Goal: Information Seeking & Learning: Understand process/instructions

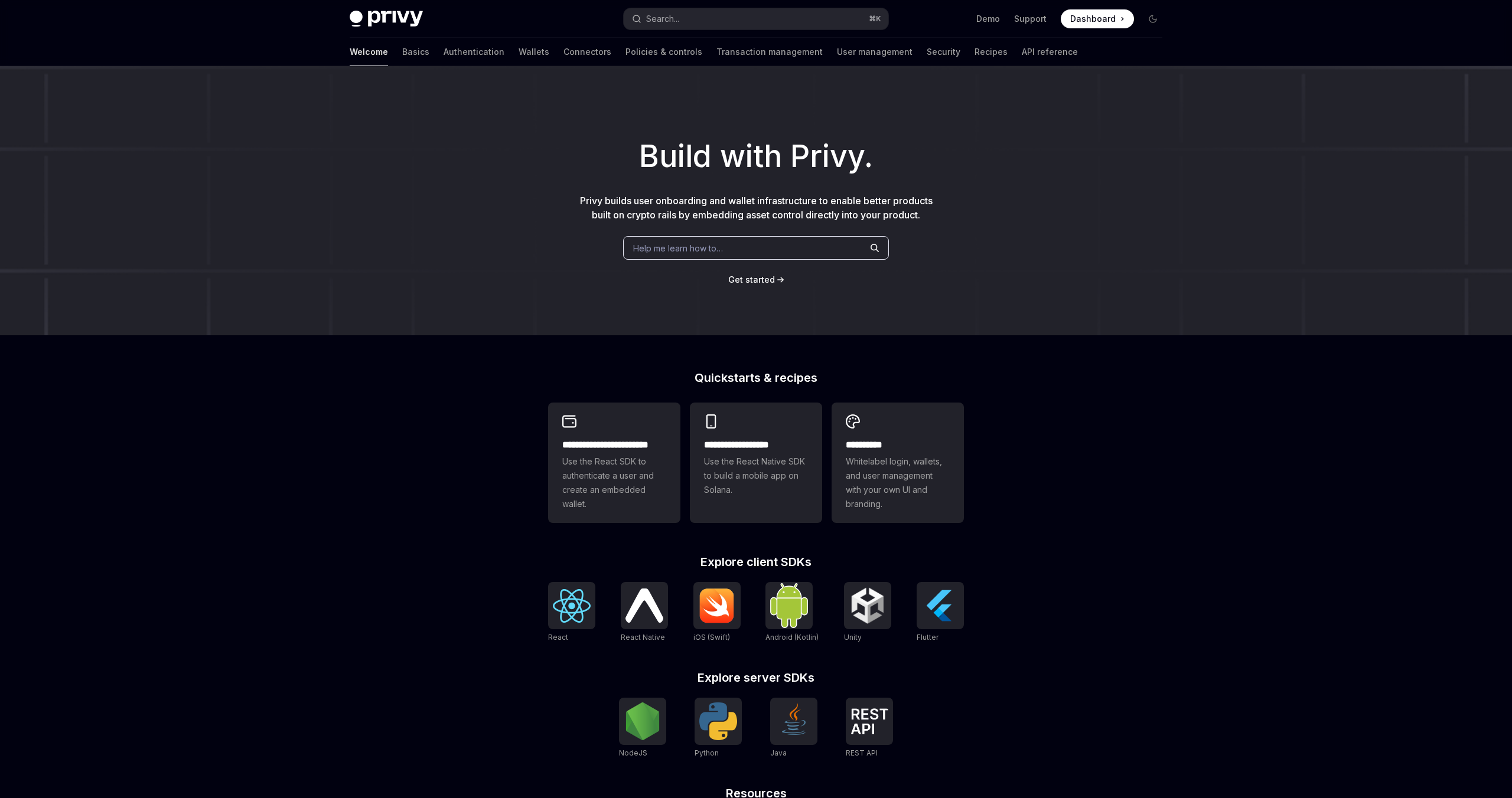
type textarea "*"
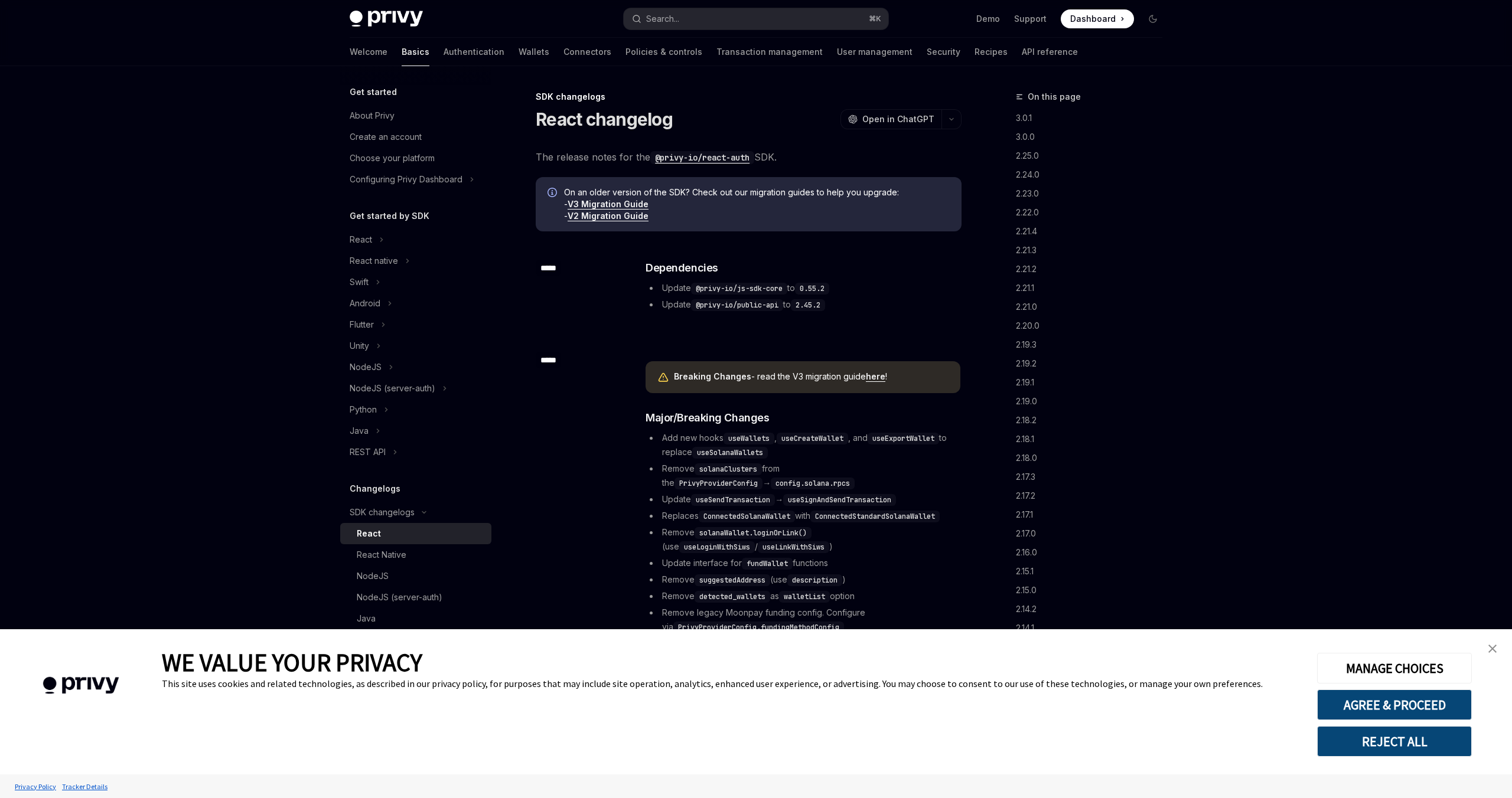
type textarea "*"
click at [1417, 699] on button "AGREE & PROCEED" at bounding box center [1394, 705] width 155 height 31
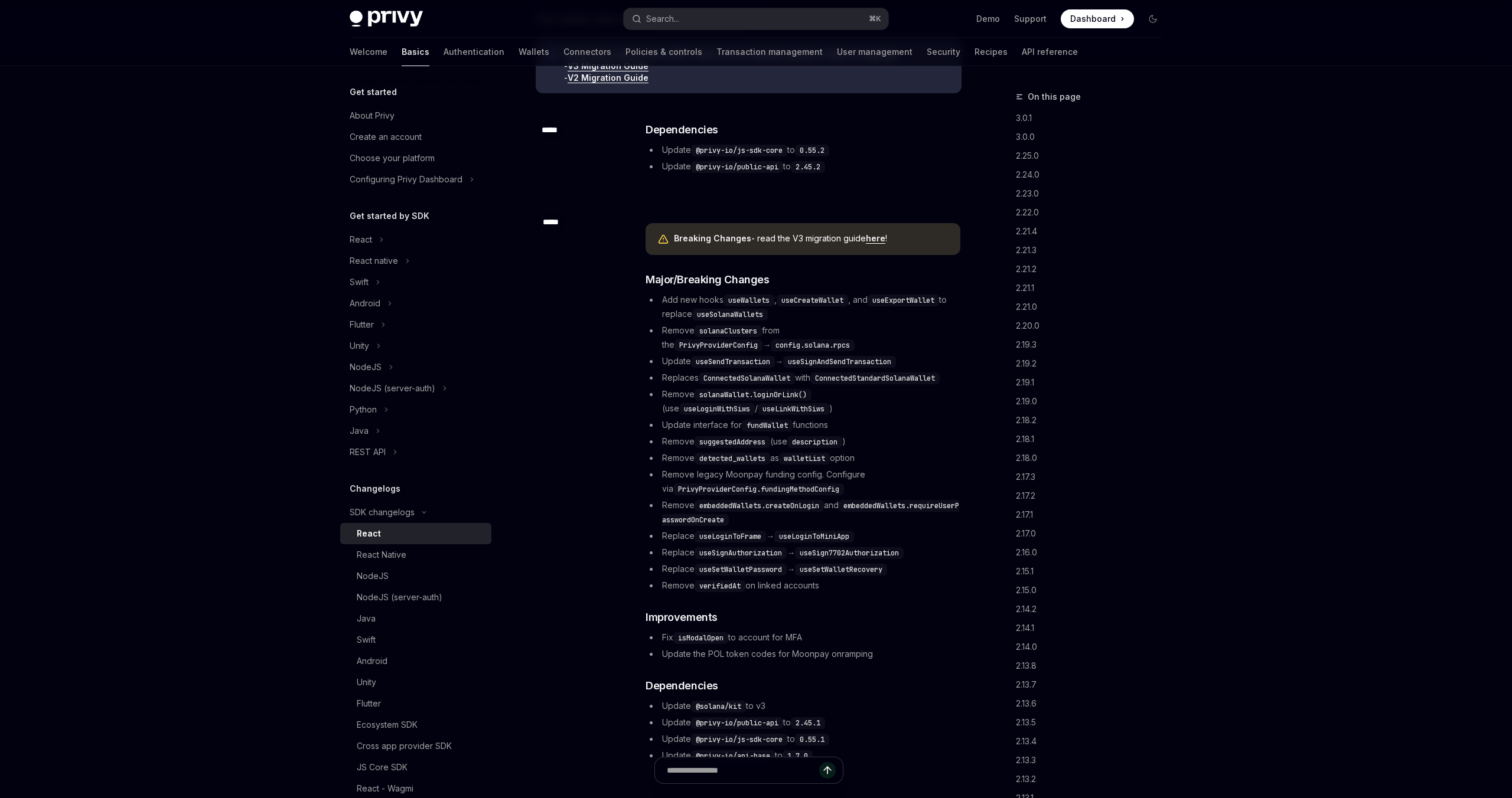
scroll to position [120, 0]
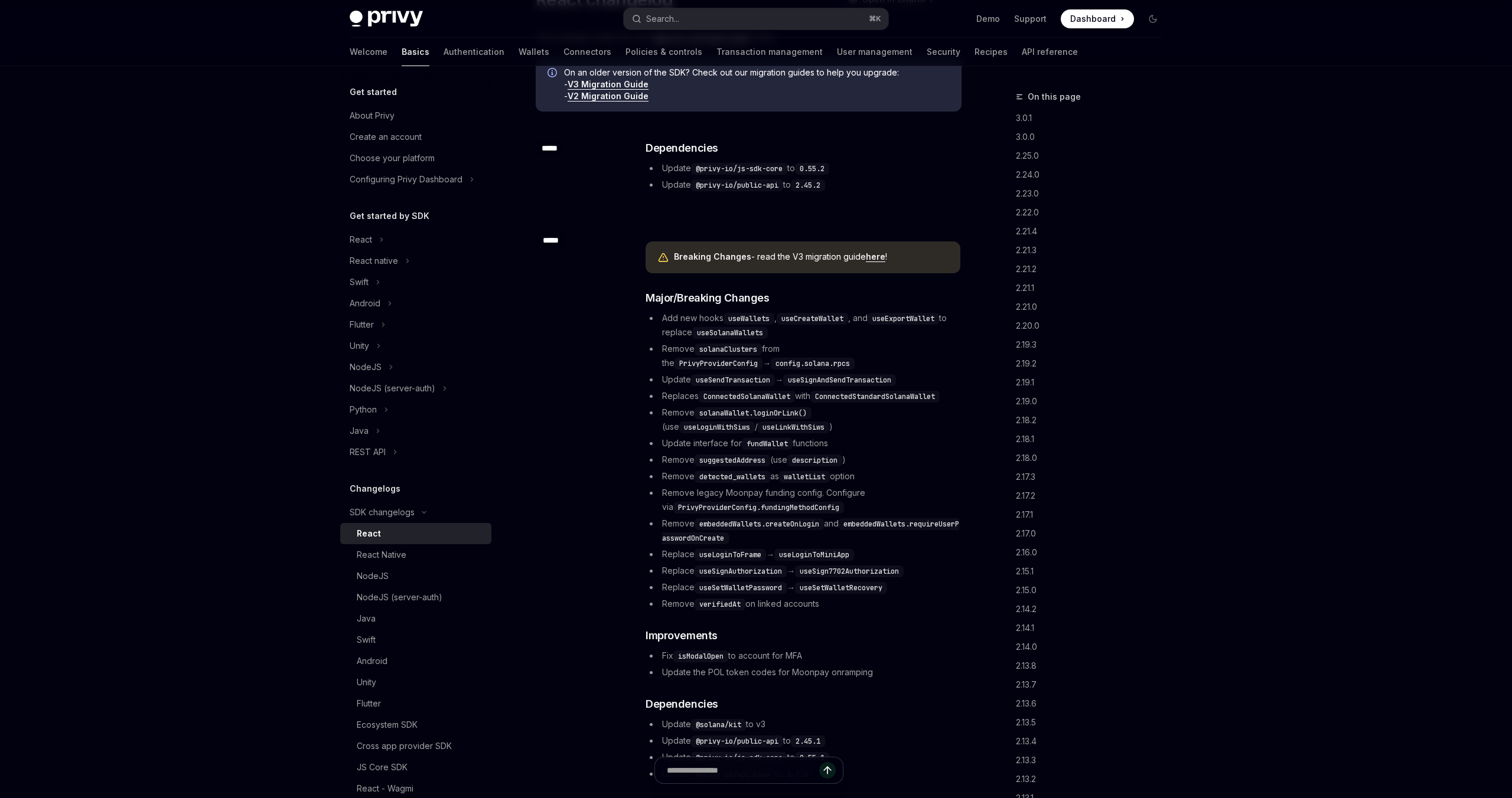
click at [878, 256] on link "here" at bounding box center [875, 257] width 20 height 11
type textarea "*"
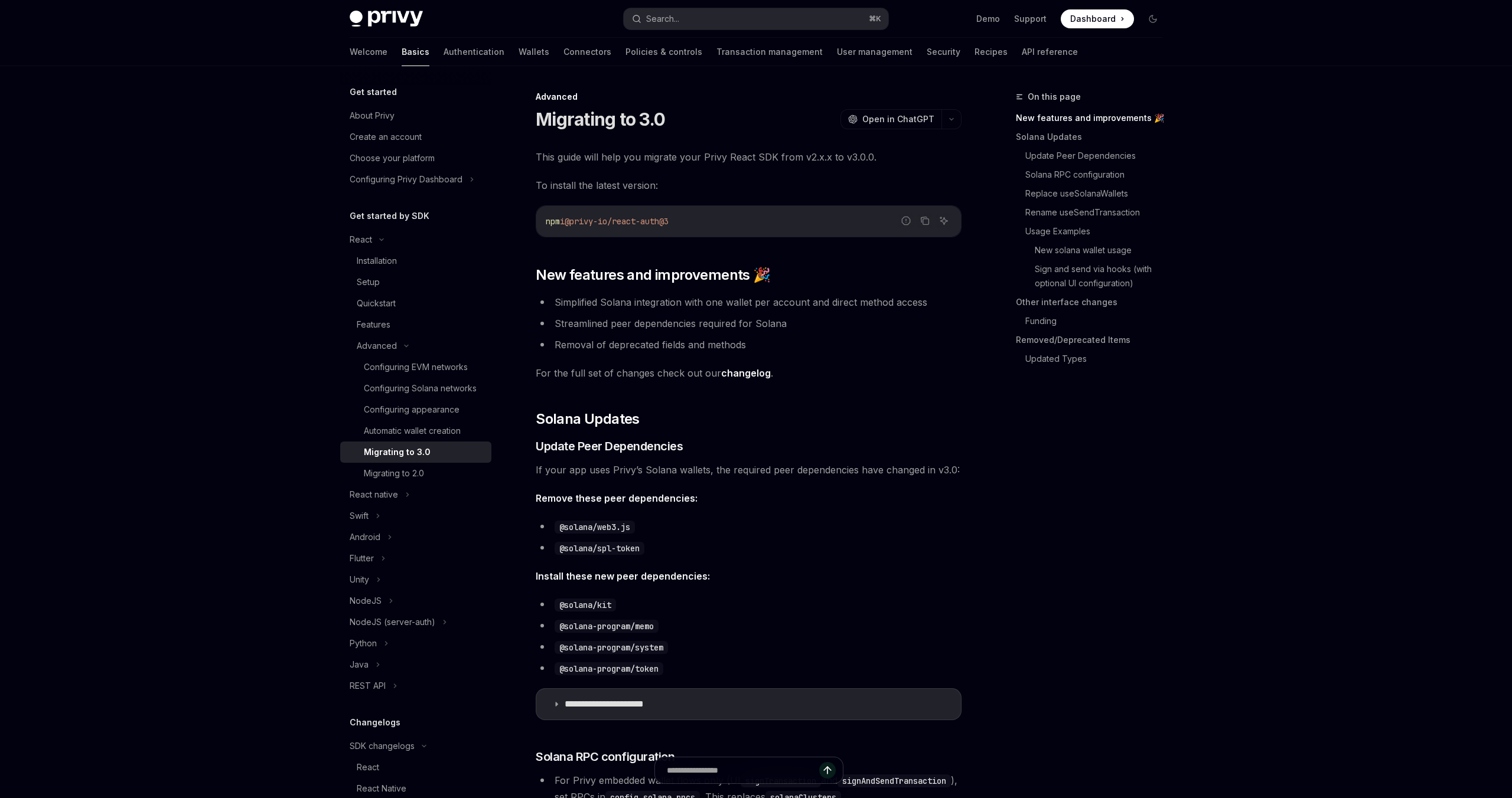
click at [751, 375] on link "changelog" at bounding box center [746, 374] width 49 height 13
